Goal: Information Seeking & Learning: Learn about a topic

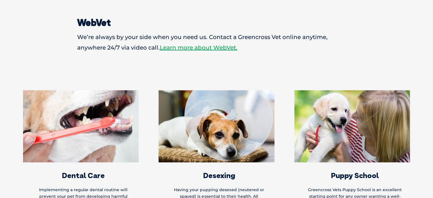
scroll to position [1940, 0]
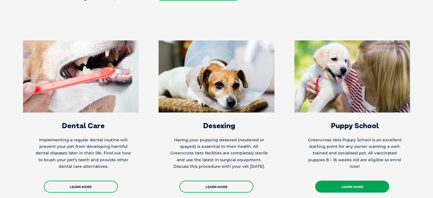
click at [268, 180] on link "Learn More" at bounding box center [352, 186] width 74 height 12
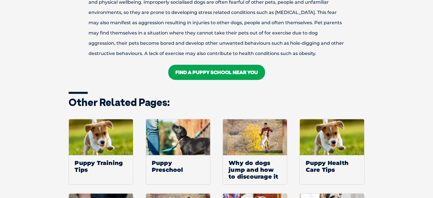
scroll to position [797, 0]
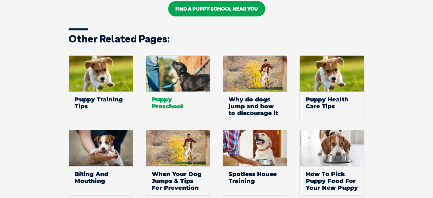
click at [166, 104] on span "Puppy Preschool" at bounding box center [178, 102] width 64 height 22
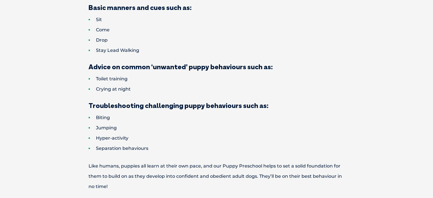
scroll to position [569, 0]
